Goal: Check status: Check status

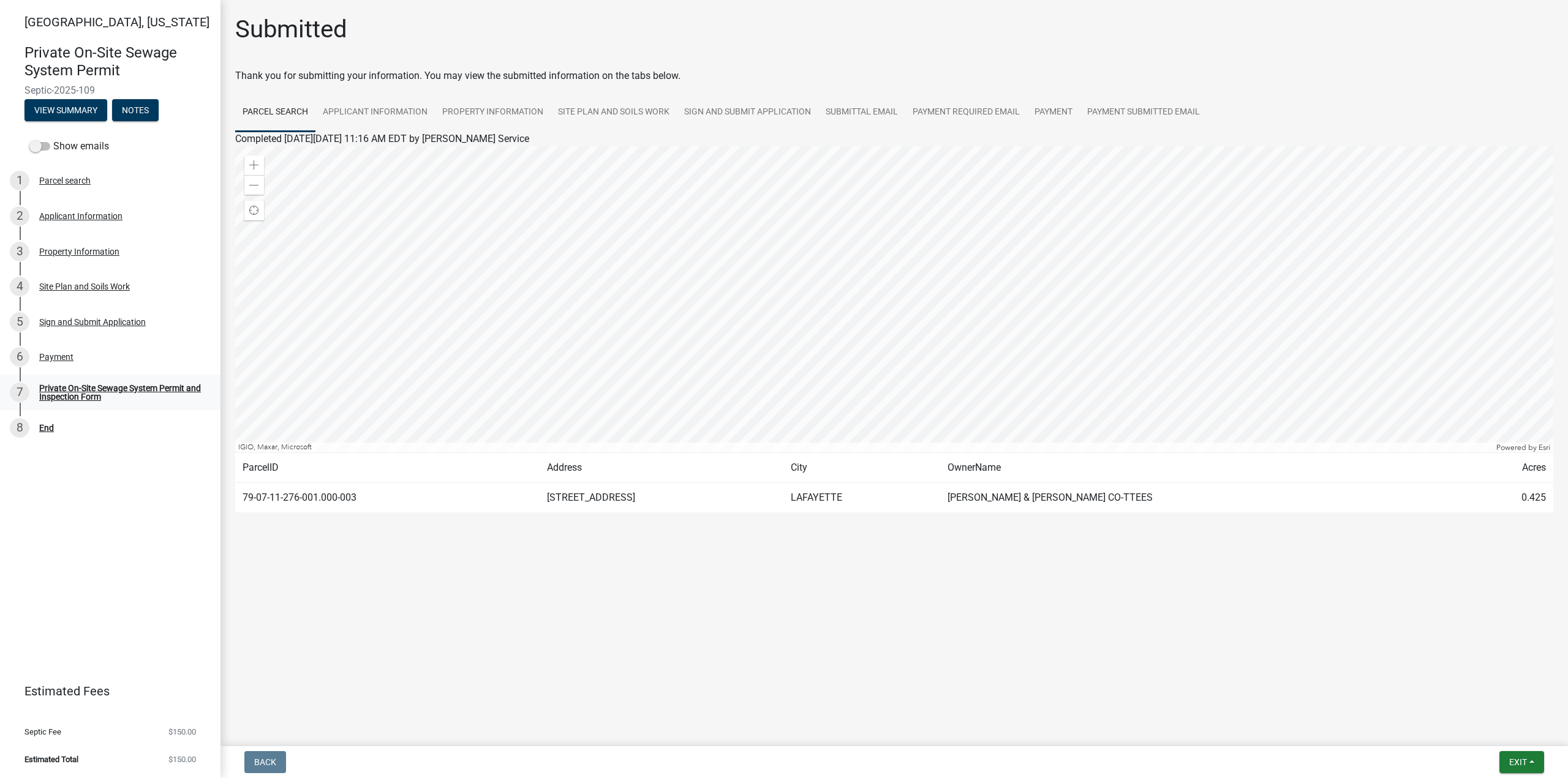
click at [132, 389] on div "Private On-Site Sewage System Permit and Inspection Form" at bounding box center [120, 392] width 162 height 17
click at [132, 390] on div "Private On-Site Sewage System Permit and Inspection Form" at bounding box center [120, 392] width 162 height 17
click at [449, 616] on main "Submitted Thank you for submitting your information. You may view the submitted…" at bounding box center [894, 371] width 1347 height 741
click at [1141, 109] on link "Payment Submitted Email" at bounding box center [1143, 113] width 127 height 39
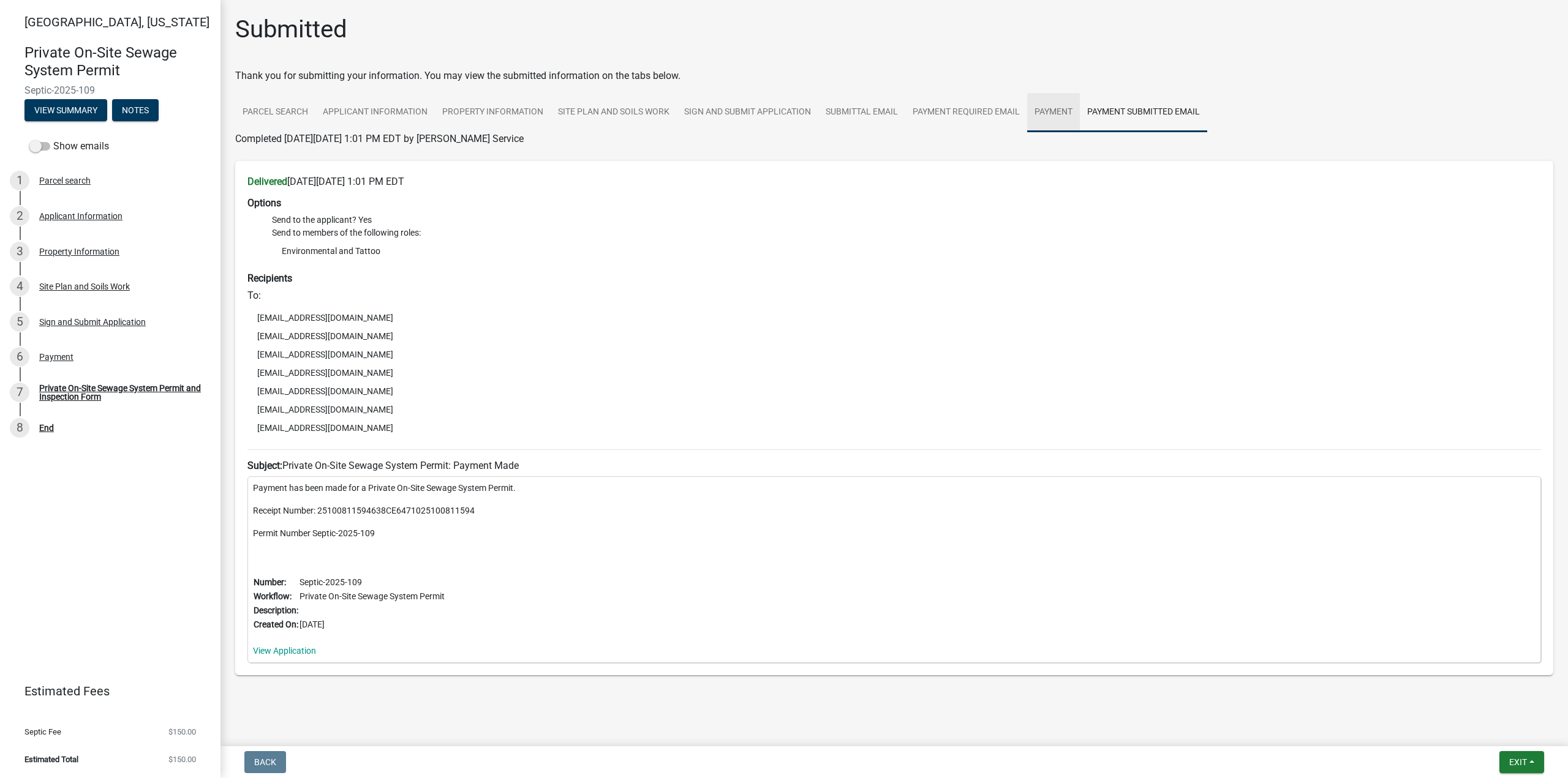
click at [1067, 105] on link "Payment" at bounding box center [1053, 113] width 53 height 39
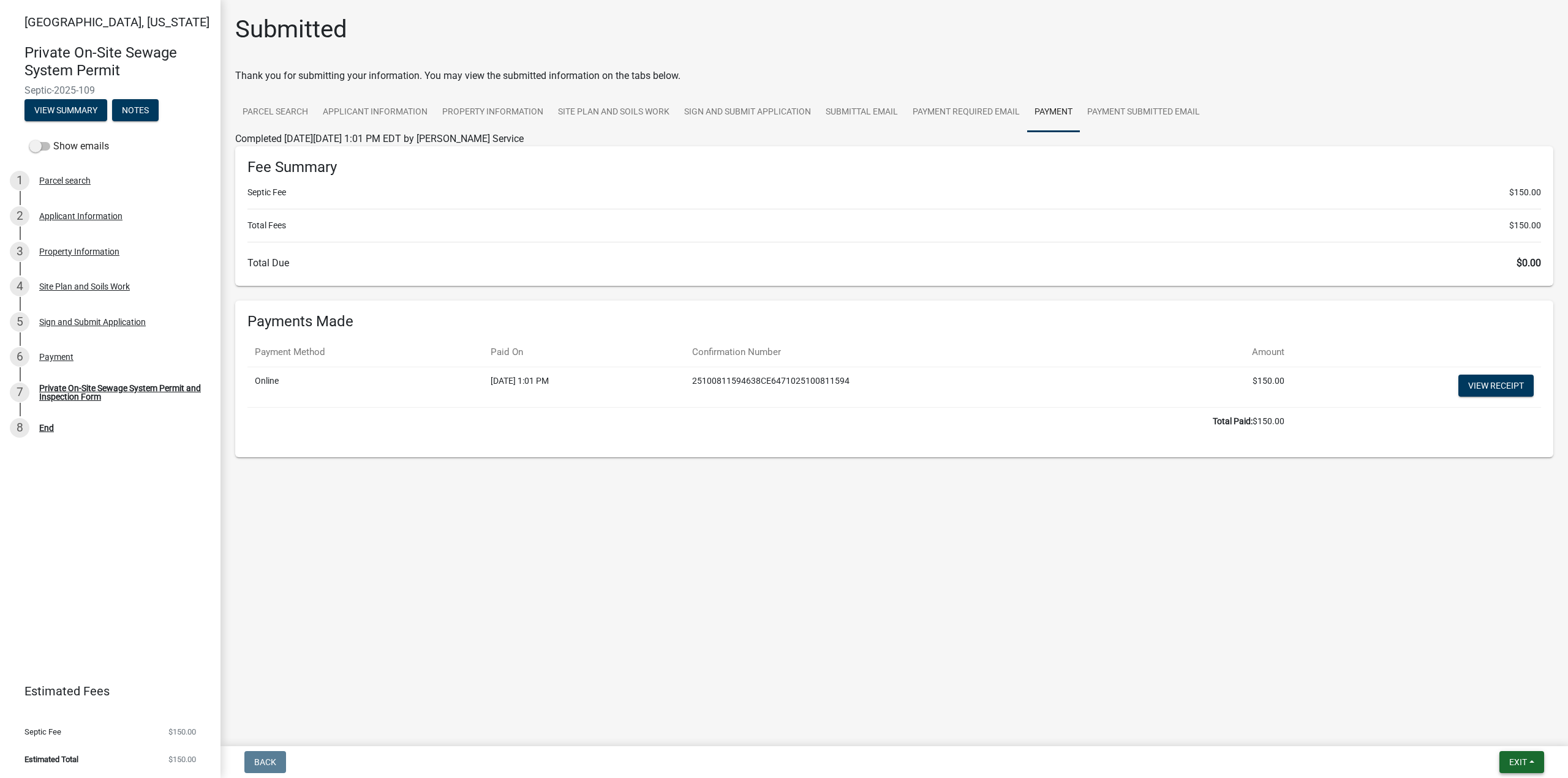
click at [1525, 762] on span "Exit" at bounding box center [1518, 762] width 18 height 10
click at [1507, 739] on button "Save & Exit" at bounding box center [1496, 730] width 98 height 29
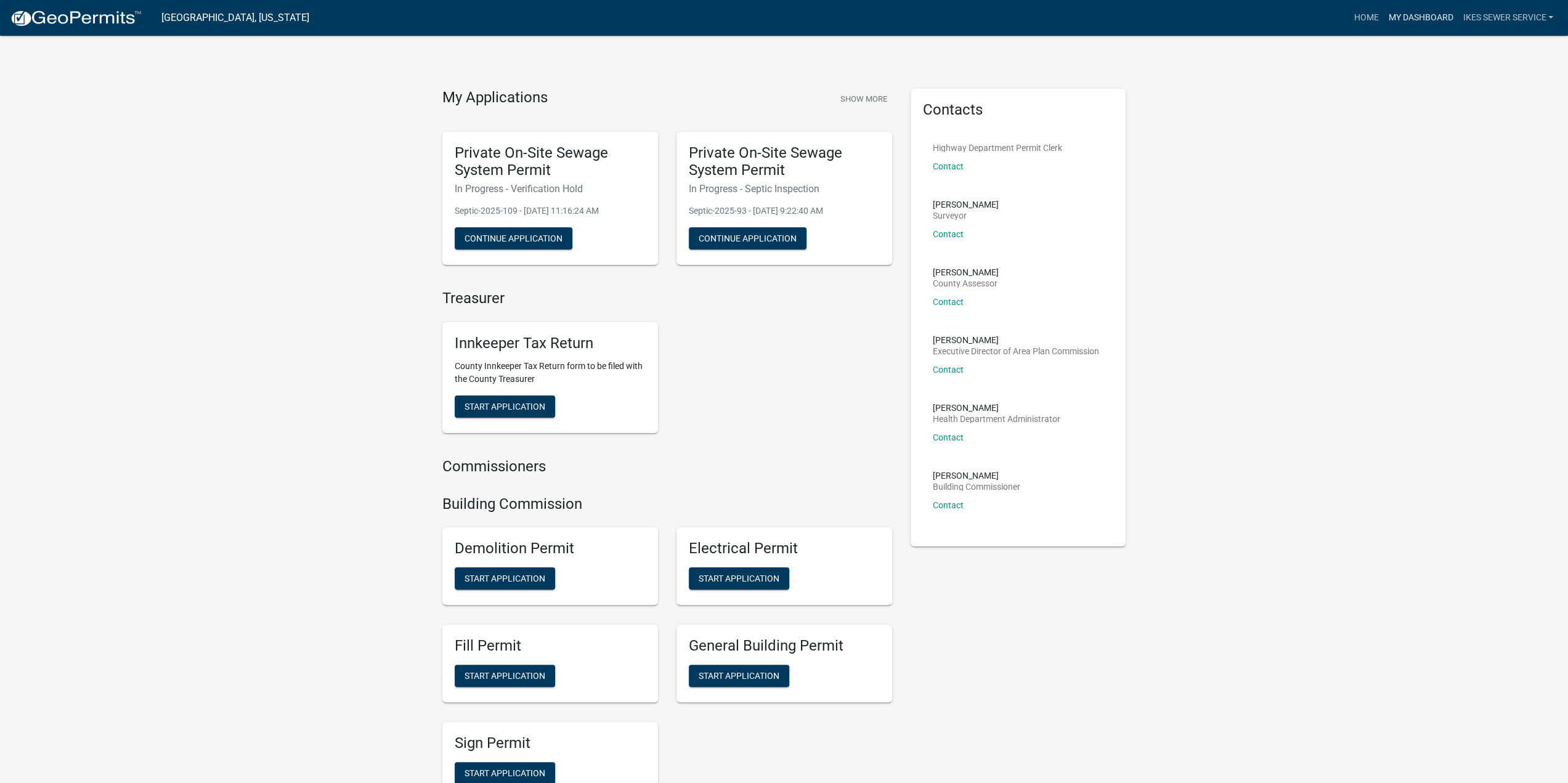
click at [1431, 18] on link "My Dashboard" at bounding box center [1420, 18] width 75 height 24
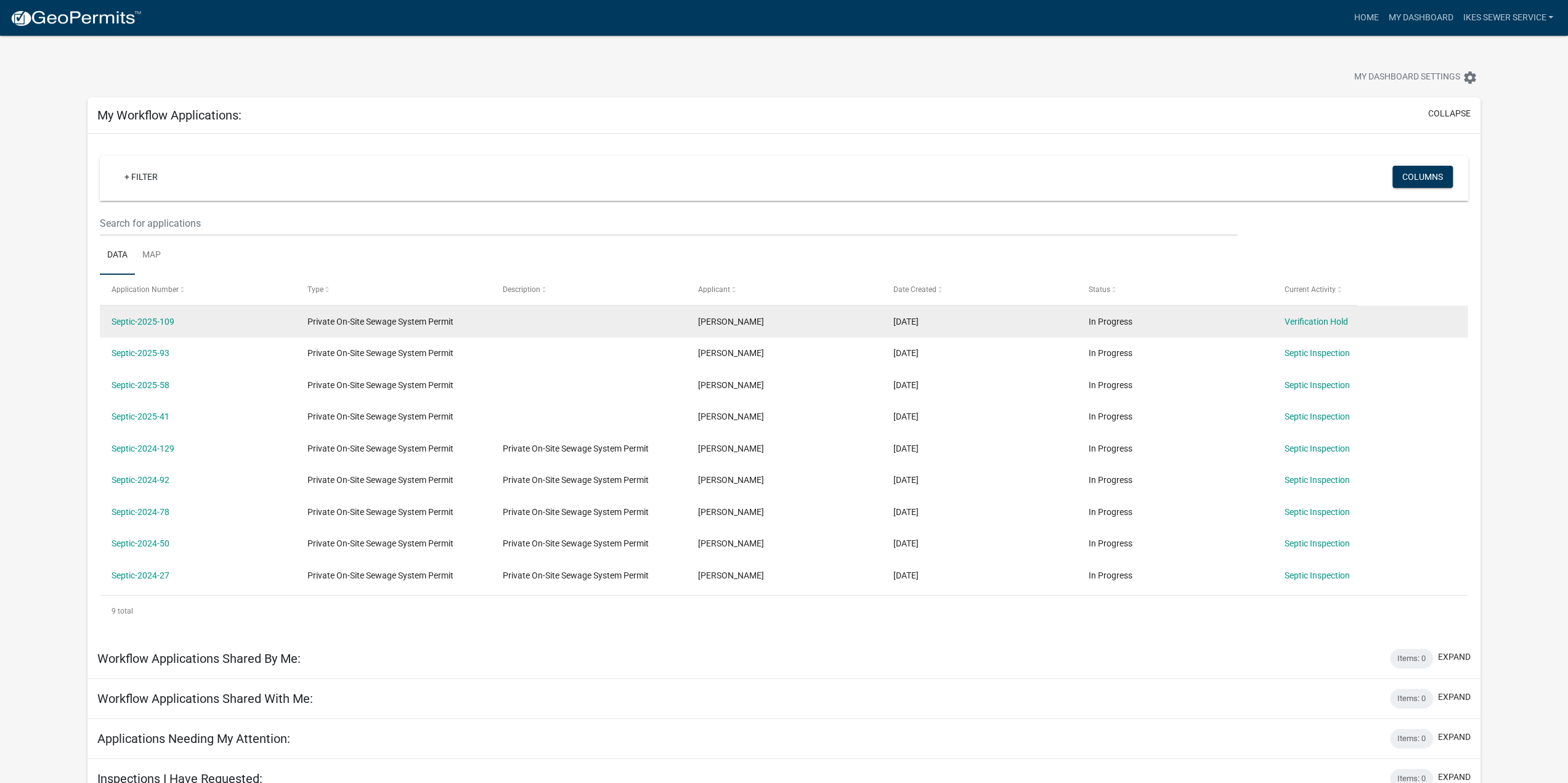
click at [1246, 324] on div "In Progress" at bounding box center [1175, 322] width 172 height 14
click at [1302, 320] on link "Verification Hold" at bounding box center [1316, 321] width 64 height 10
